Goal: Check status: Check status

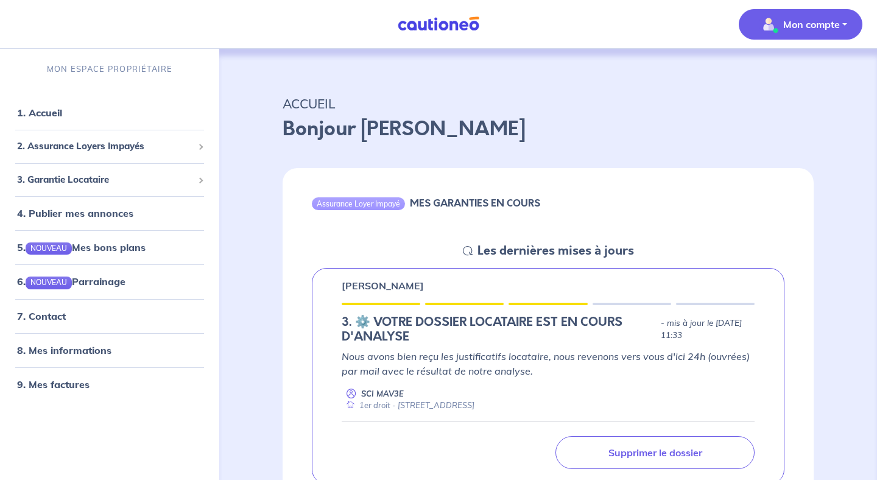
click at [830, 25] on p "Mon compte" at bounding box center [811, 24] width 57 height 15
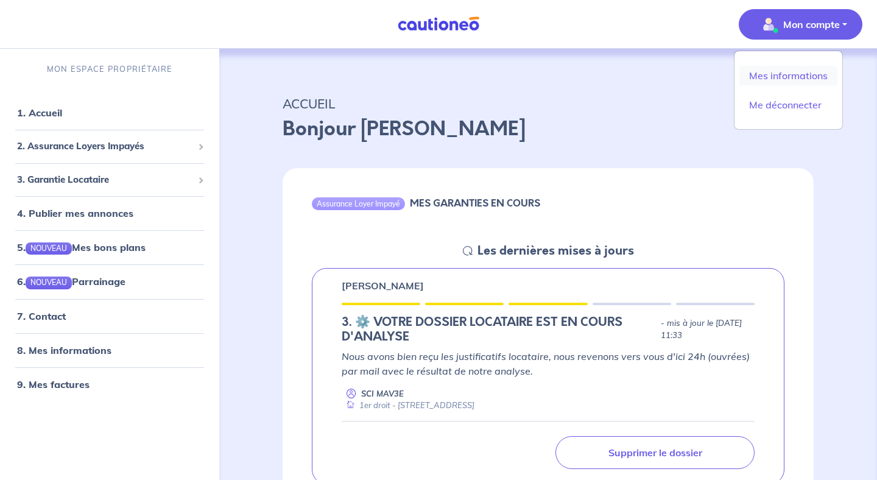
click at [803, 71] on link "Mes informations" at bounding box center [789, 75] width 98 height 19
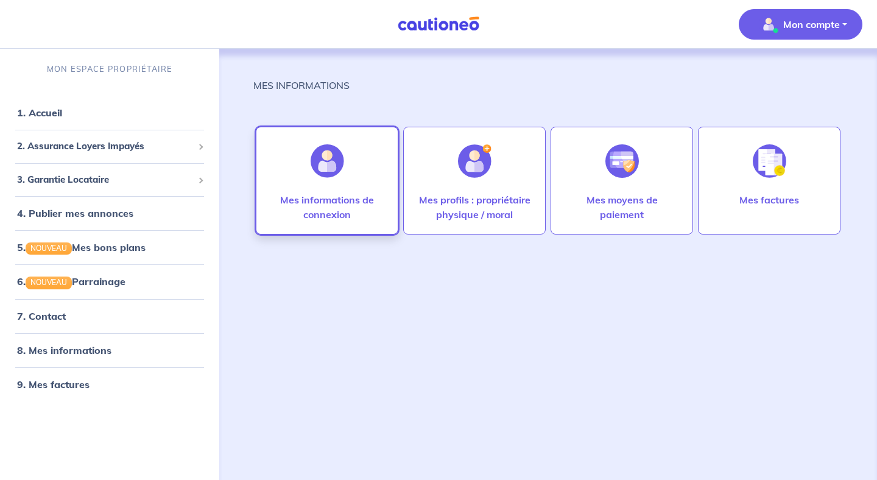
click at [358, 208] on p "Mes informations de connexion" at bounding box center [327, 207] width 117 height 29
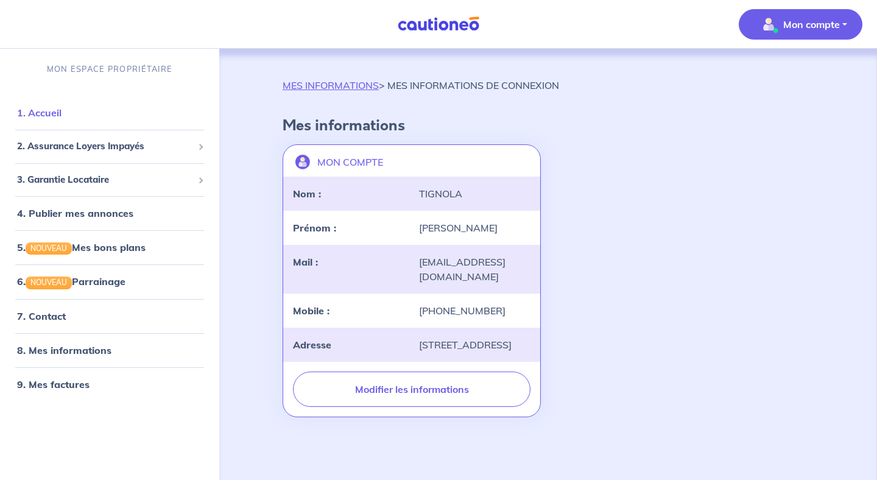
click at [62, 118] on link "1. Accueil" at bounding box center [39, 113] width 44 height 12
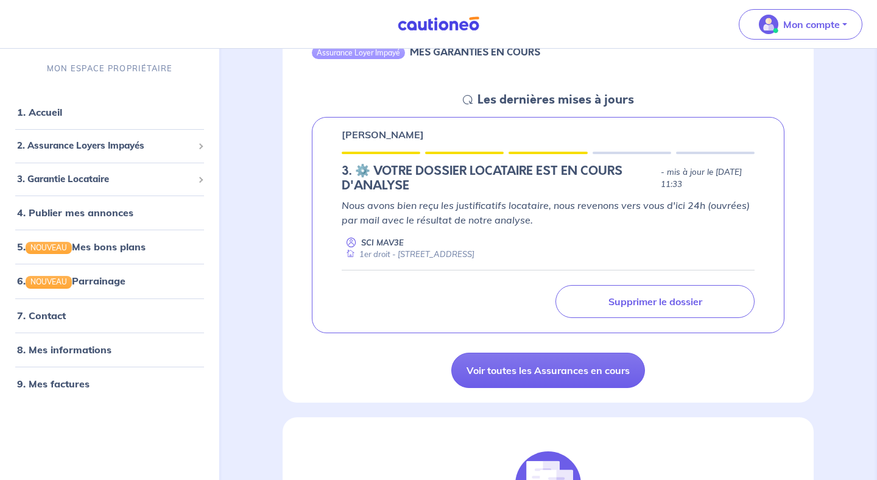
scroll to position [147, 0]
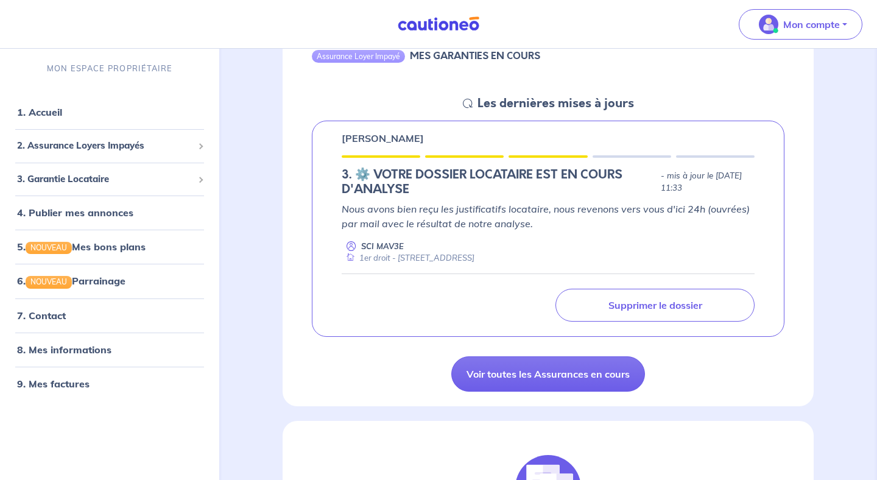
click at [491, 219] on p "Nous avons bien reçu les justificatifs locataire, nous revenons vers vous d'ici…" at bounding box center [548, 216] width 413 height 29
click at [473, 260] on div "1er droit - [STREET_ADDRESS]" at bounding box center [408, 258] width 133 height 12
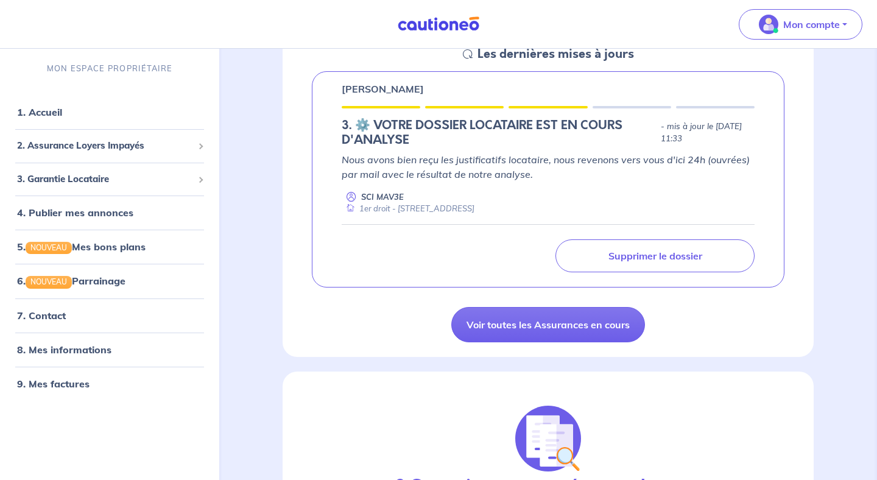
scroll to position [181, 0]
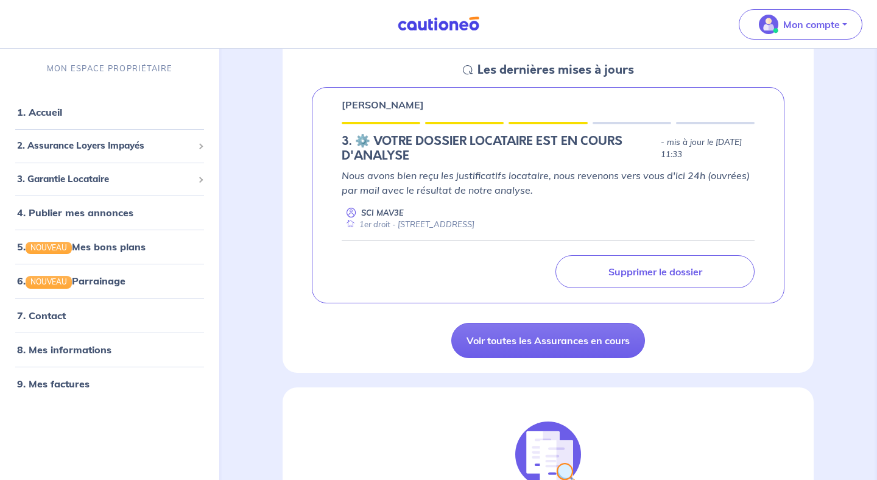
click at [554, 126] on div "[PERSON_NAME] 3.︎ ⚙️ VOTRE DOSSIER LOCATAIRE EST EN COURS D'ANALYSE - mis à jou…" at bounding box center [548, 195] width 473 height 217
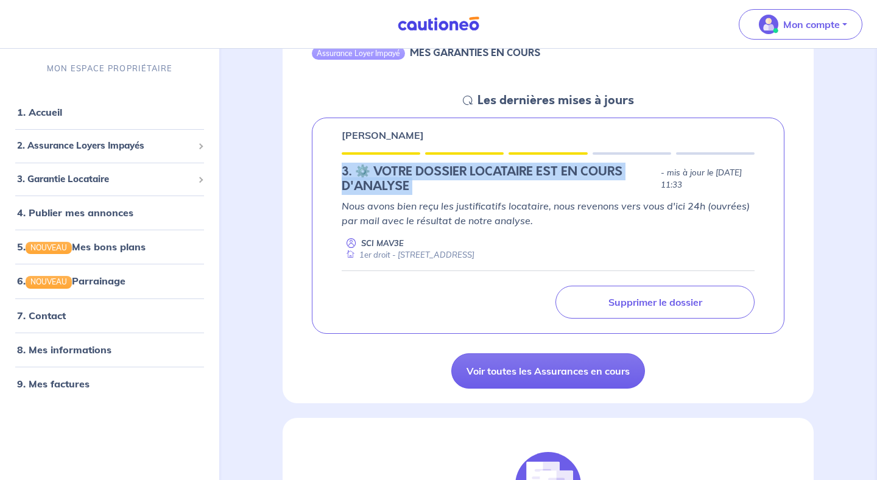
scroll to position [149, 0]
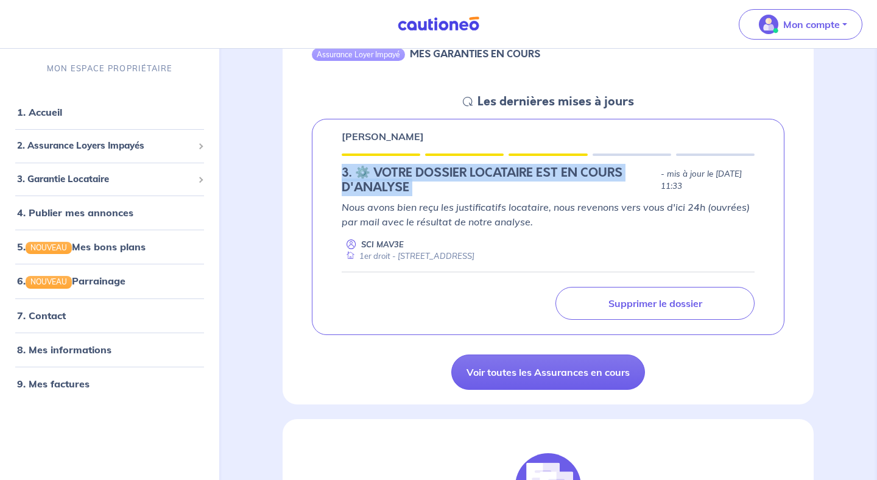
click at [503, 104] on h5 "Les dernières mises à jours" at bounding box center [556, 101] width 157 height 15
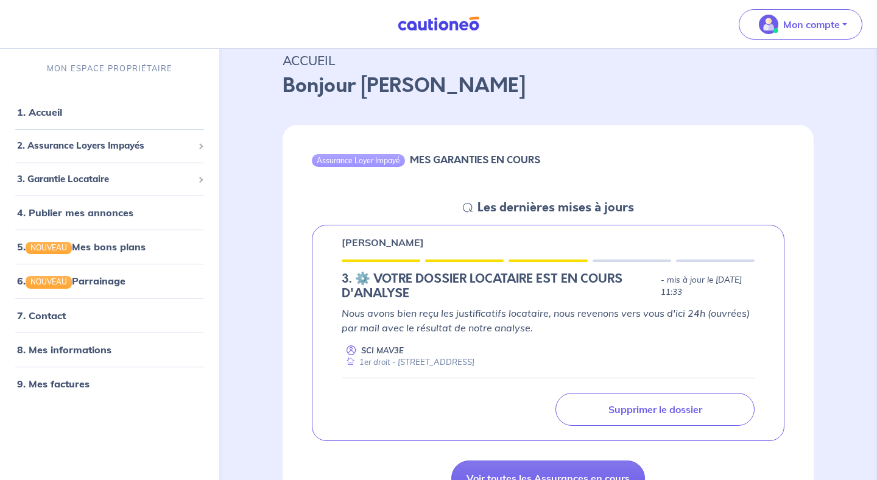
click at [466, 127] on div "Assurance Loyer Impayé MES GARANTIES EN COURS" at bounding box center [548, 162] width 531 height 75
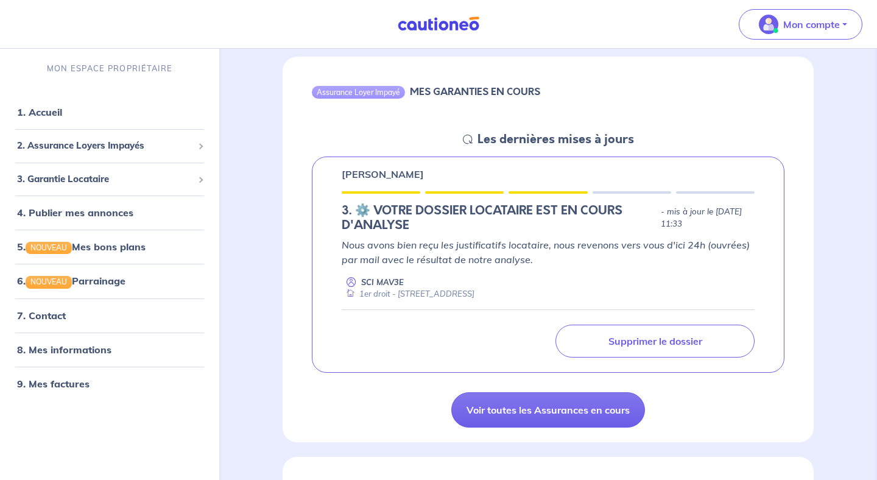
scroll to position [112, 0]
click at [81, 384] on link "9. Mes factures" at bounding box center [52, 383] width 71 height 12
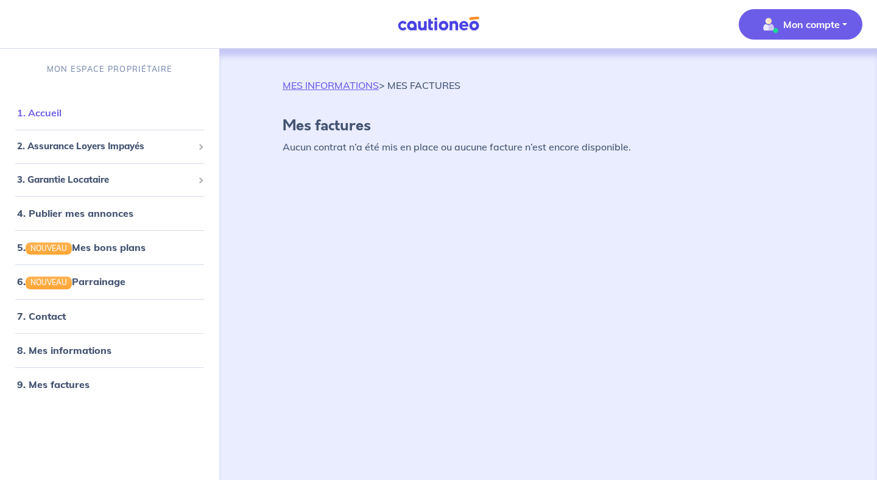
click at [62, 112] on link "1. Accueil" at bounding box center [39, 113] width 44 height 12
